Goal: Navigation & Orientation: Understand site structure

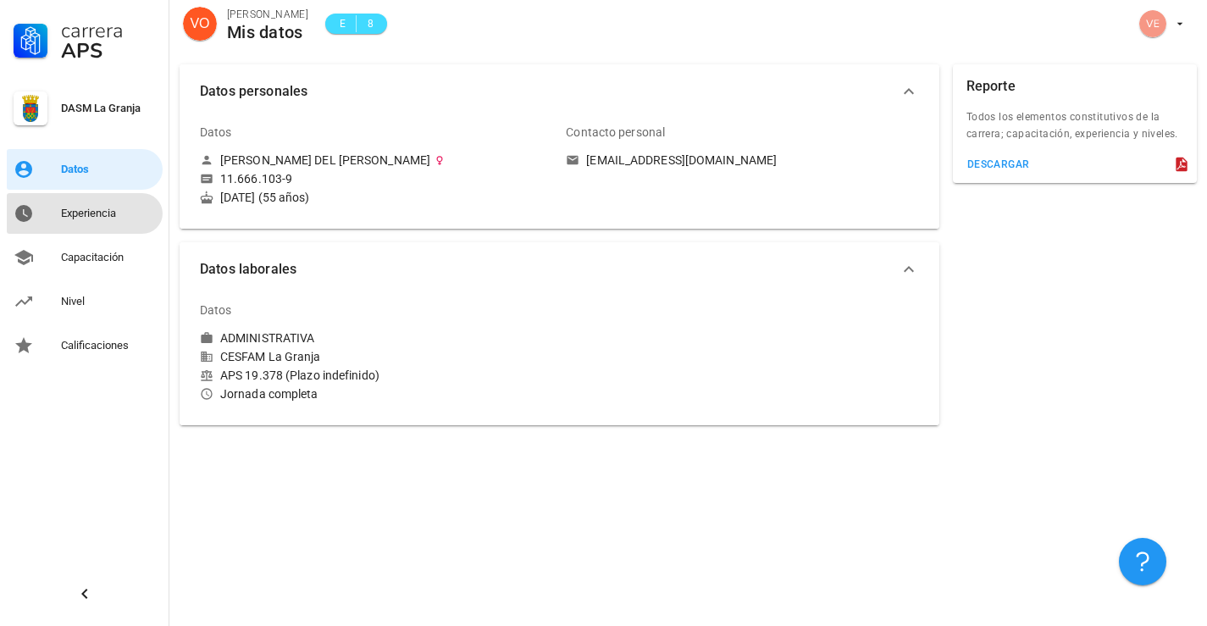
click at [85, 214] on div "Experiencia" at bounding box center [108, 214] width 95 height 14
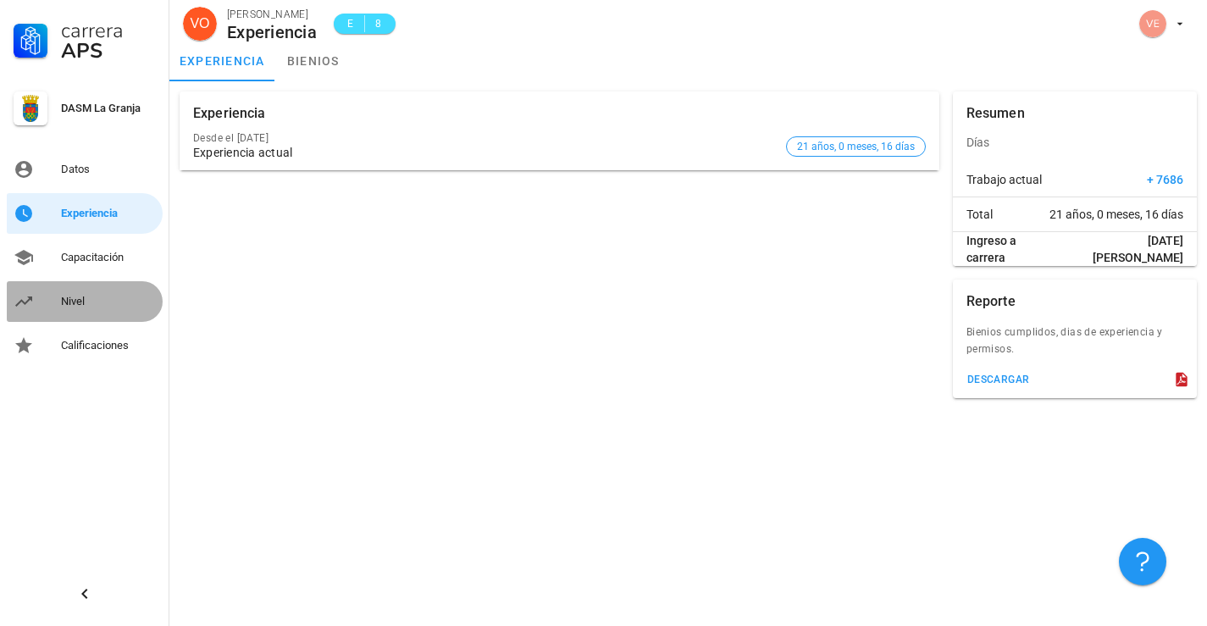
click at [80, 297] on div "Nivel" at bounding box center [108, 302] width 95 height 14
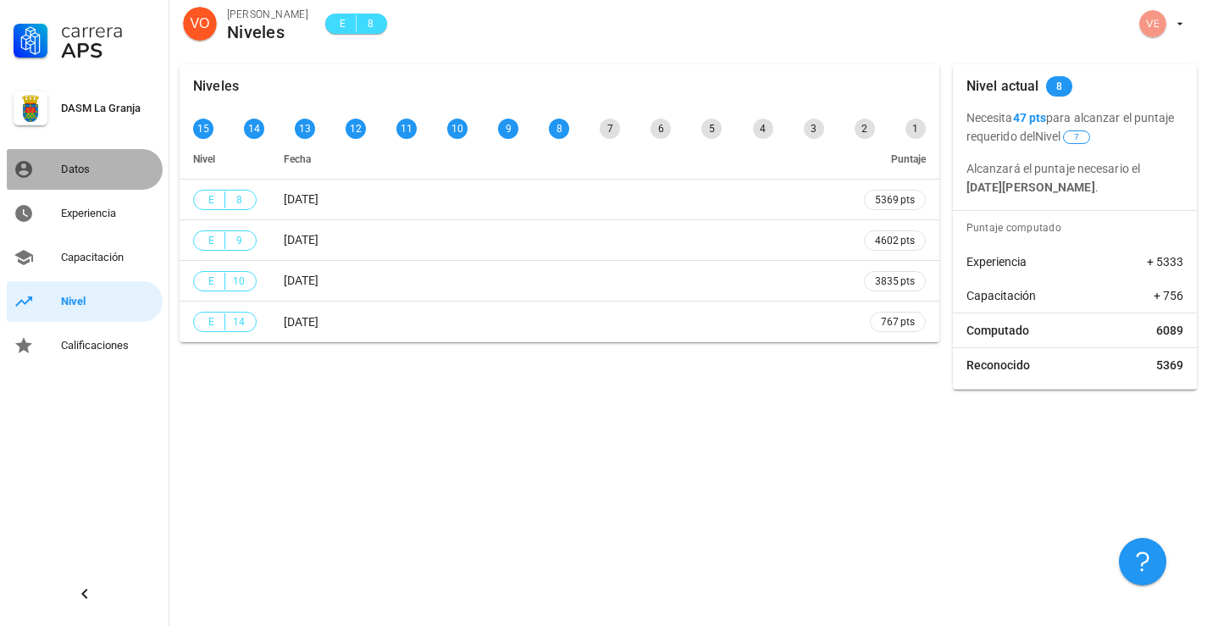
click at [119, 163] on div "Datos" at bounding box center [108, 170] width 95 height 14
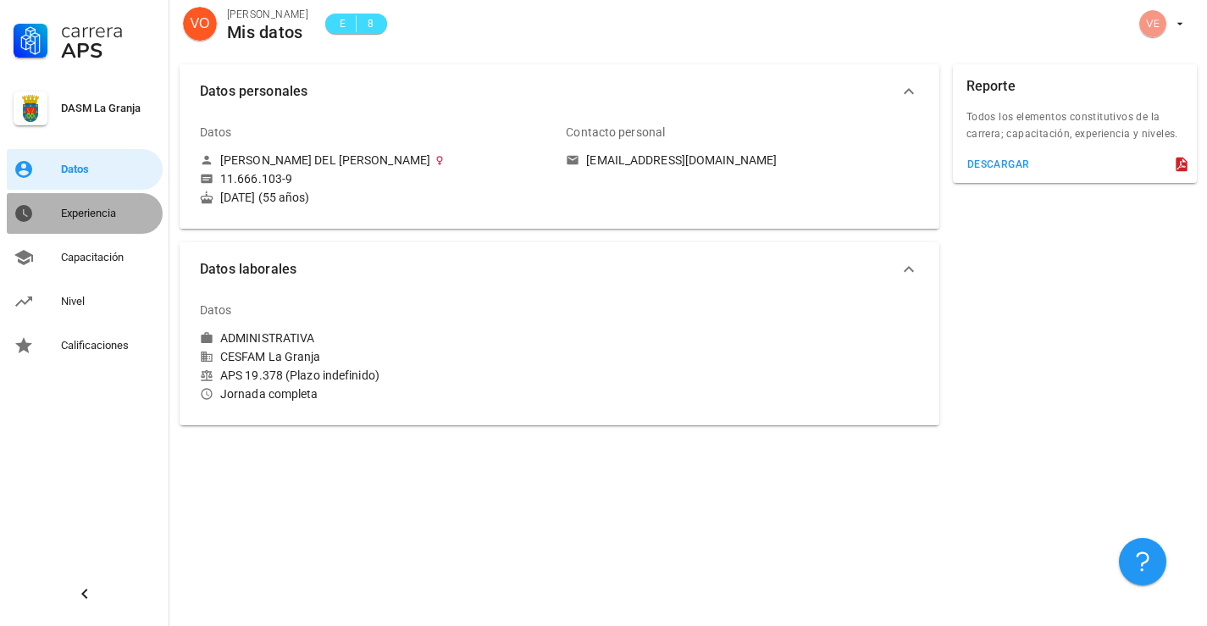
click at [90, 217] on div "Experiencia" at bounding box center [108, 214] width 95 height 14
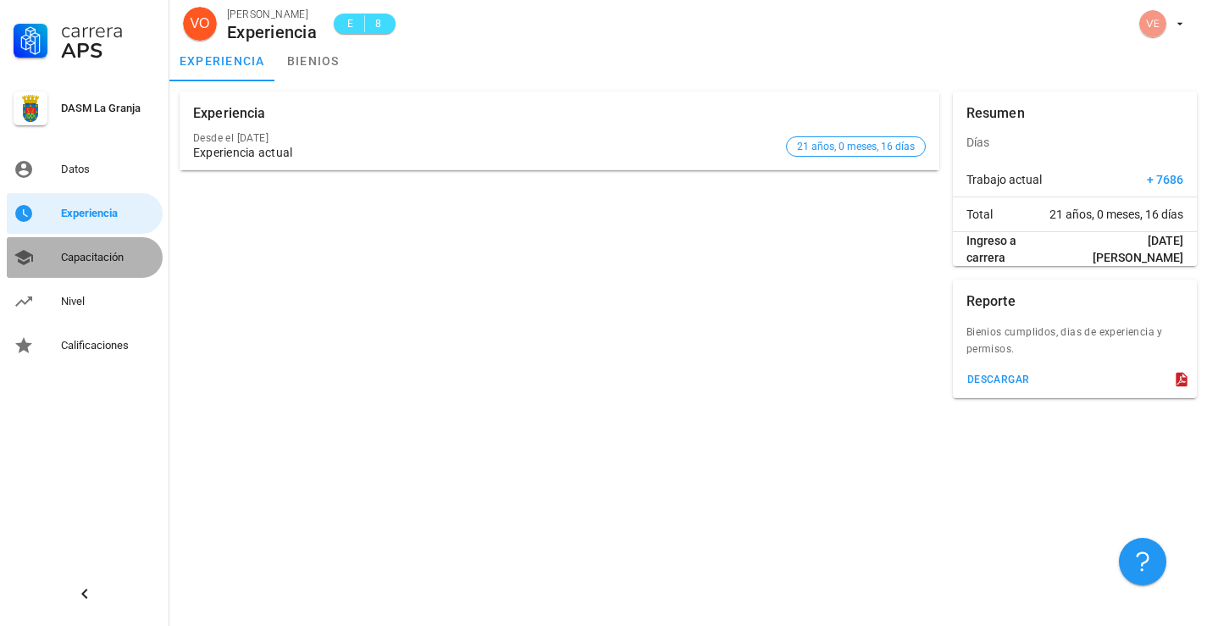
click at [89, 258] on div "Capacitación" at bounding box center [108, 258] width 95 height 14
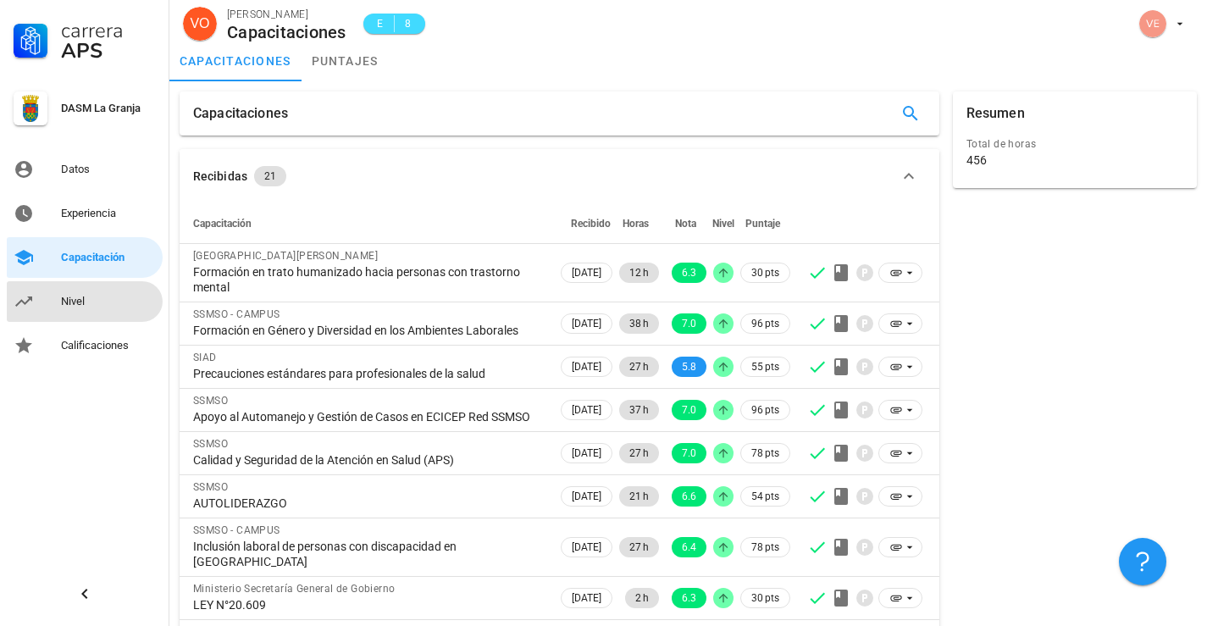
click at [70, 298] on div "Nivel" at bounding box center [108, 302] width 95 height 14
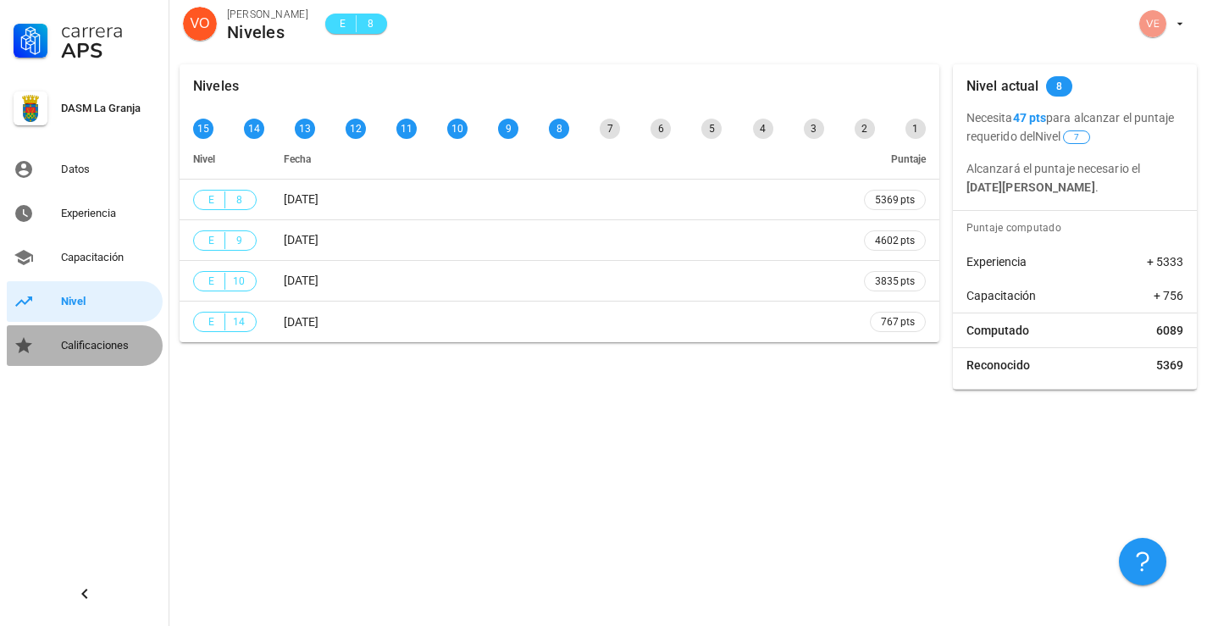
click at [106, 347] on div "Calificaciones" at bounding box center [108, 346] width 95 height 14
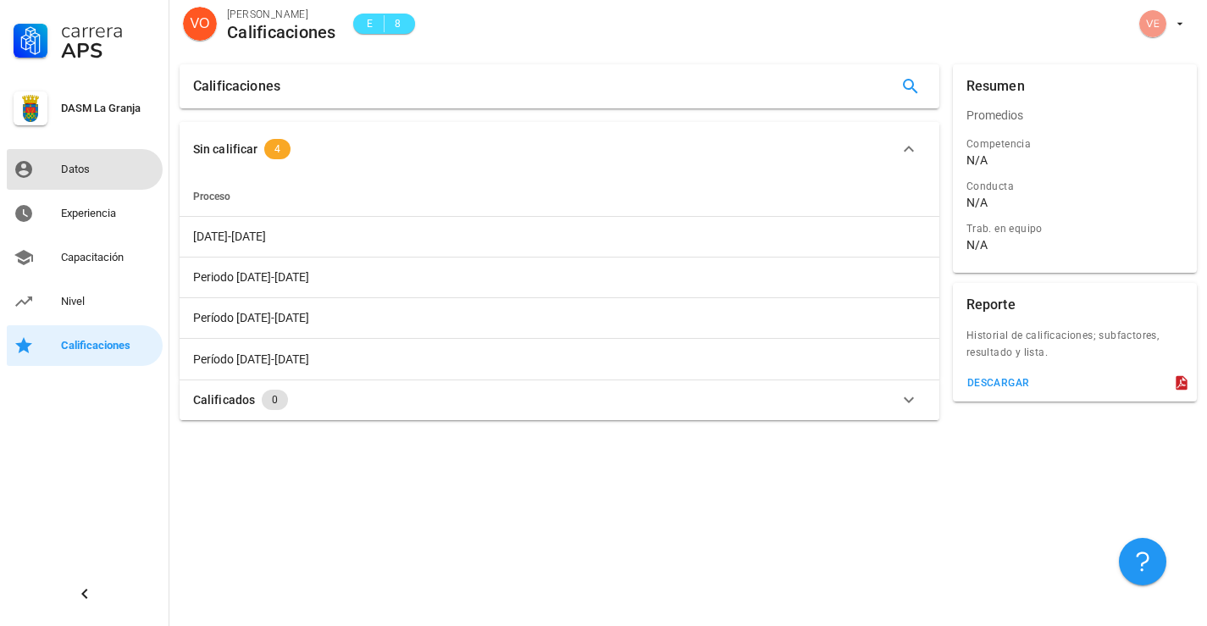
click at [70, 168] on div "Datos" at bounding box center [108, 170] width 95 height 14
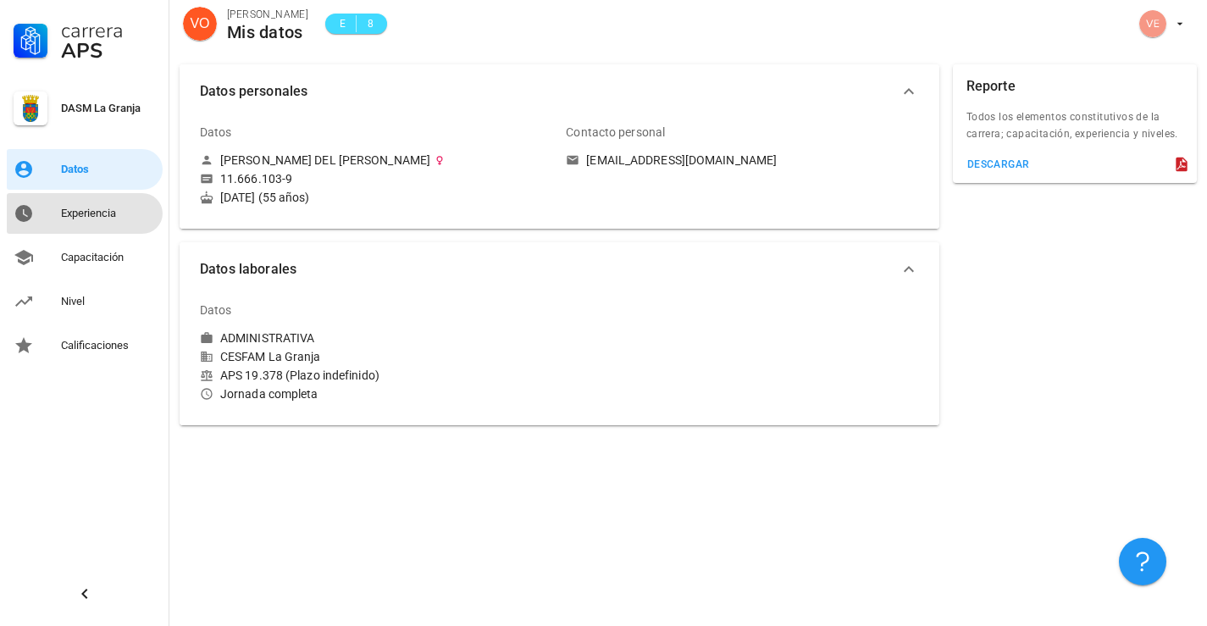
click at [101, 217] on div "Experiencia" at bounding box center [108, 214] width 95 height 14
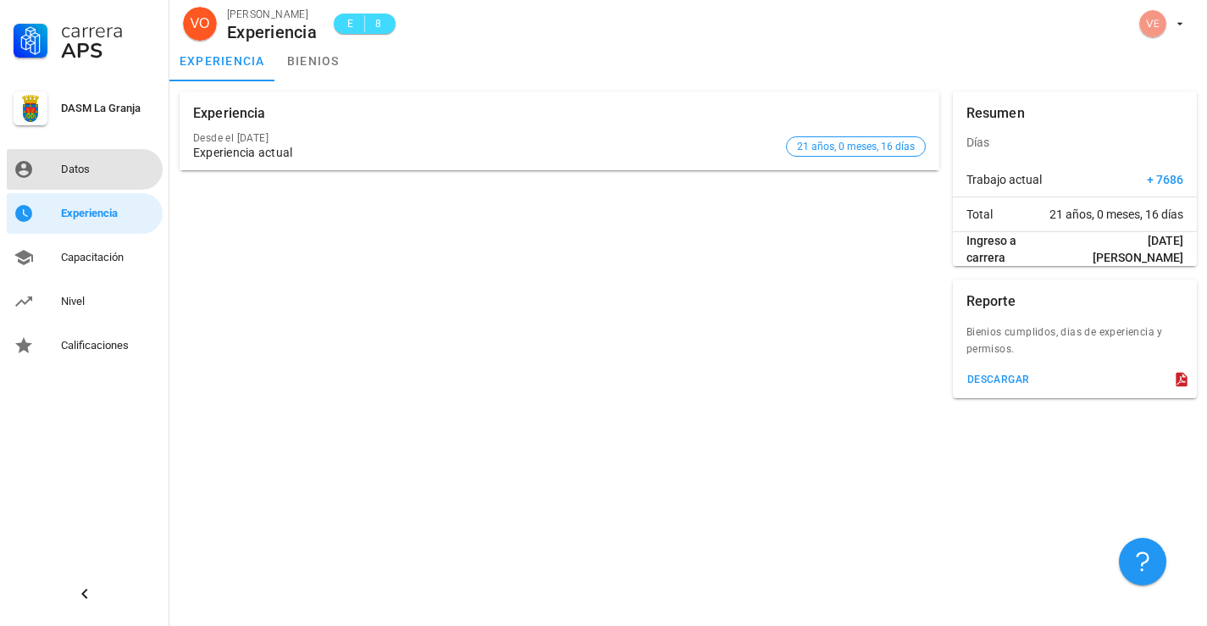
click at [72, 167] on div "Datos" at bounding box center [108, 170] width 95 height 14
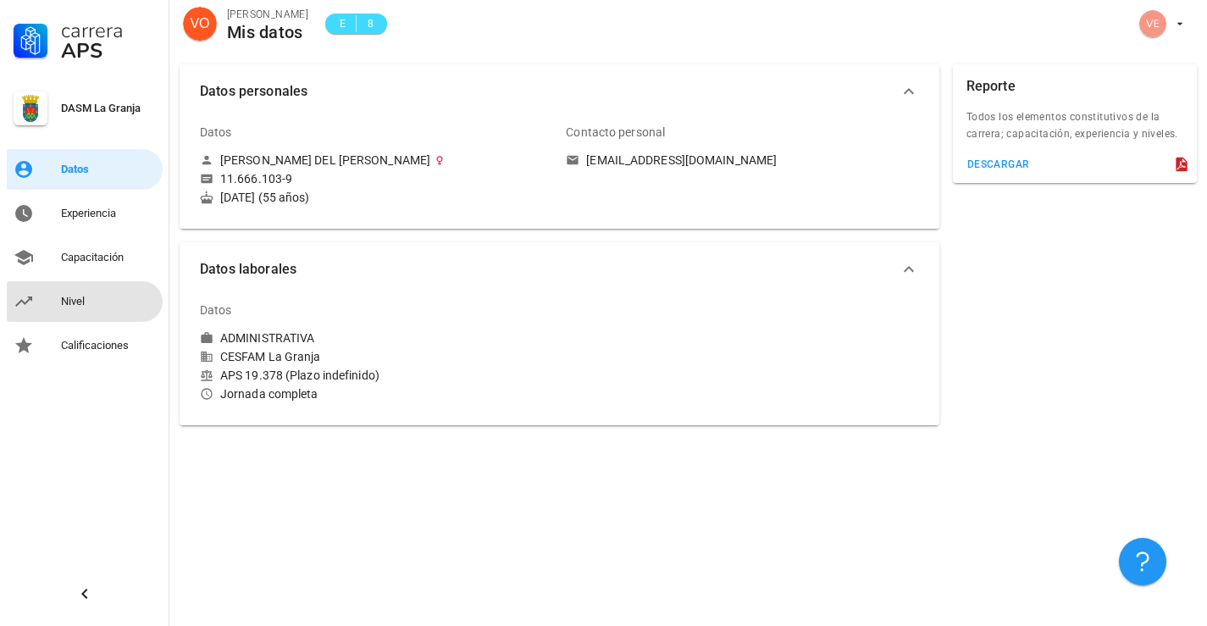
click at [90, 301] on div "Nivel" at bounding box center [108, 302] width 95 height 14
